Goal: Find specific page/section: Find specific page/section

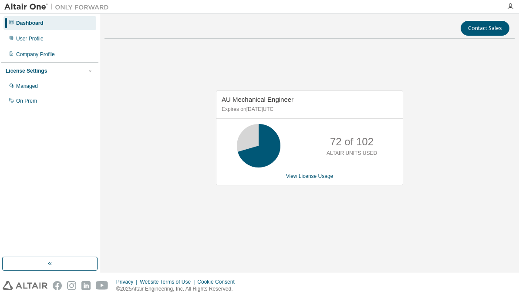
click at [416, 86] on div "AU Mechanical Engineer Expires on [DATE] UTC 72 of 102 ALTAIR UNITS USED View L…" at bounding box center [310, 143] width 410 height 194
